Goal: Check status: Check status

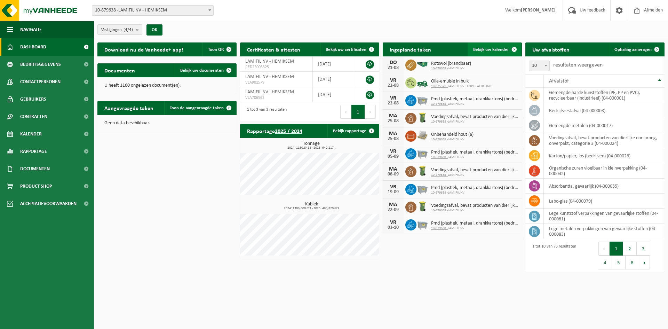
click at [497, 51] on span "Bekijk uw kalender" at bounding box center [491, 49] width 36 height 5
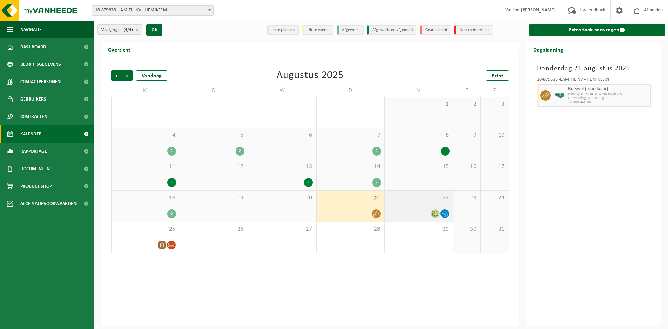
click at [406, 197] on span "22" at bounding box center [418, 198] width 61 height 8
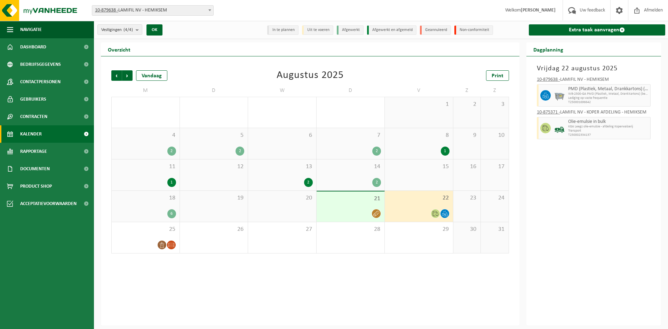
click at [362, 202] on span "21" at bounding box center [350, 199] width 61 height 8
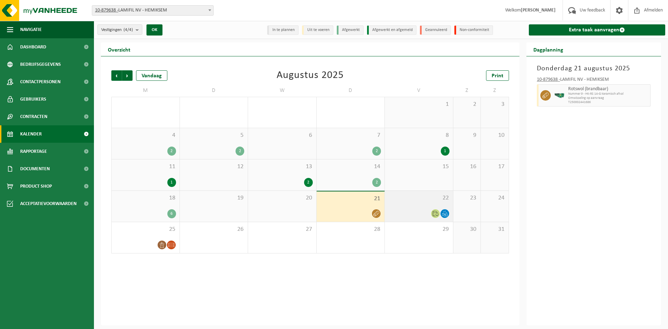
click at [422, 207] on div "22" at bounding box center [419, 206] width 68 height 31
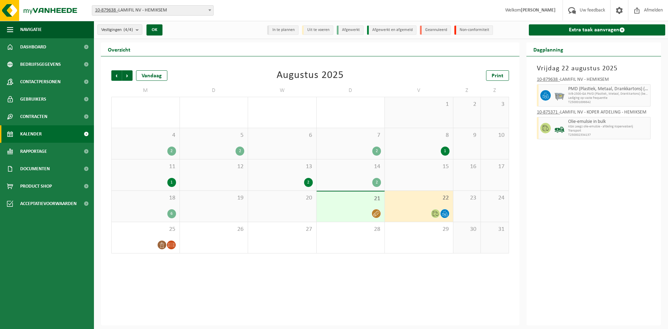
click at [356, 205] on div "21" at bounding box center [351, 206] width 68 height 30
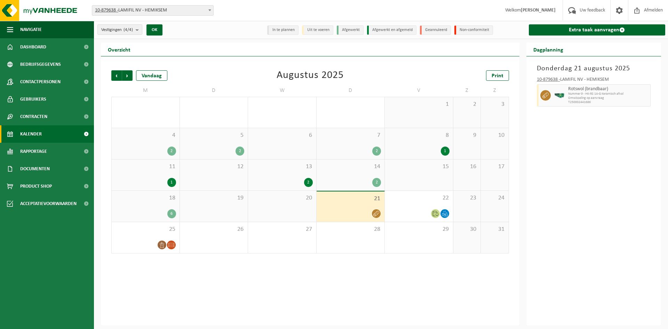
click at [574, 202] on div "Donderdag 21 augustus 2025 10-879638 - LAMIFIL NV - HEMIKSEM Rotswol (brandbaar…" at bounding box center [594, 190] width 135 height 269
click at [34, 47] on span "Dashboard" at bounding box center [33, 46] width 26 height 17
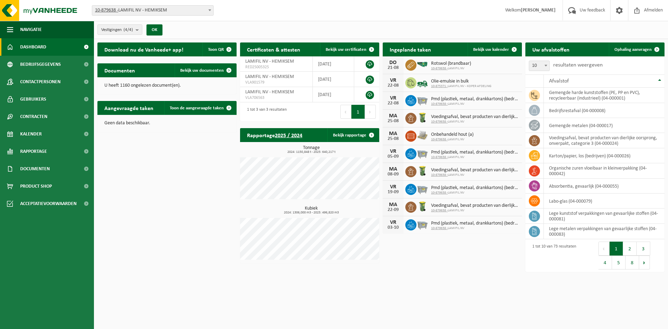
click at [188, 149] on div "Download nu de Vanheede+ app! Toon QR Certificaten & attesten Bekijk uw certifi…" at bounding box center [381, 157] width 571 height 237
click at [169, 147] on div "Download nu de Vanheede+ app! Toon QR Certificaten & attesten Bekijk uw certifi…" at bounding box center [381, 157] width 571 height 237
click at [199, 180] on div "Download nu de Vanheede+ app! Toon QR Certificaten & attesten Bekijk uw certifi…" at bounding box center [381, 157] width 571 height 237
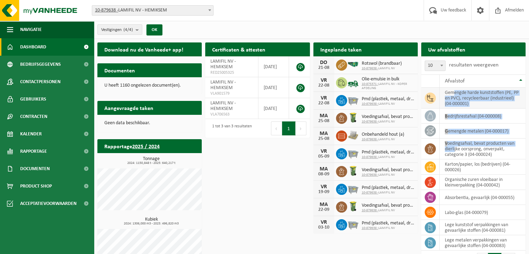
drag, startPoint x: 455, startPoint y: 147, endPoint x: 455, endPoint y: 95, distance: 51.5
click at [455, 95] on tbody "gemengde harde kunststoffen (PE, PP en PVC), recycleerbaar (industrieel) (04-00…" at bounding box center [473, 169] width 104 height 163
